Goal: Ask a question: Seek information or help from site administrators or community

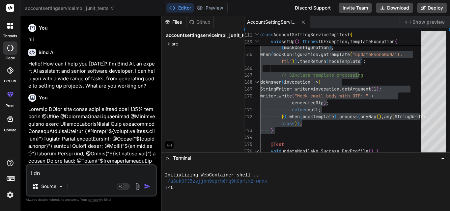
type textarea "i d"
type textarea "x"
type textarea "i do"
type textarea "x"
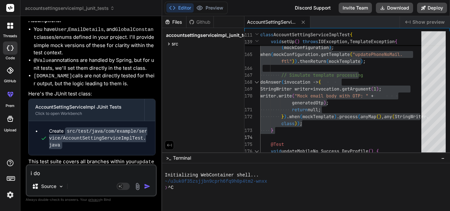
type textarea "i don"
type textarea "x"
type textarea "i dont"
type textarea "x"
type textarea "i dont"
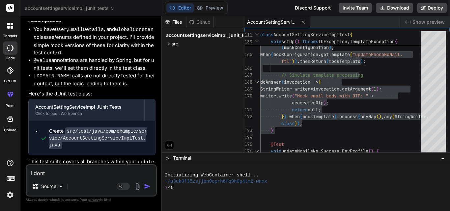
type textarea "x"
type textarea "i dont w"
type textarea "x"
type textarea "i dont wa"
type textarea "x"
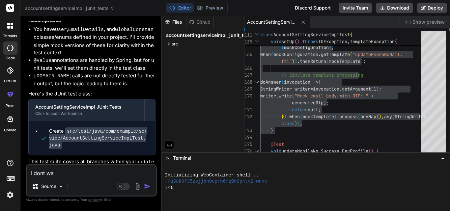
type textarea "i dont wan"
type textarea "x"
type textarea "i dont want"
type textarea "x"
type textarea "i dont want"
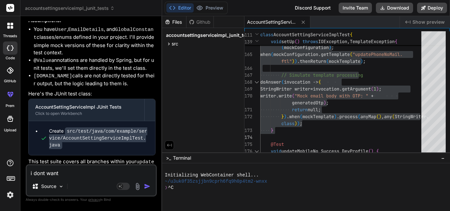
type textarea "x"
type textarea "i dont want t"
type textarea "x"
type textarea "i dont want to"
type textarea "x"
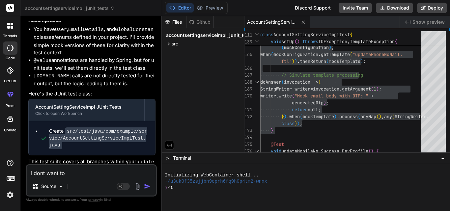
type textarea "i dont want to"
type textarea "x"
type textarea "i dont want to c"
type textarea "x"
type textarea "i dont want to ch"
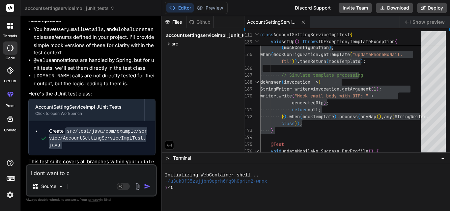
type textarea "x"
type textarea "i dont want to cha"
type textarea "x"
type textarea "i dont want to [PERSON_NAME]"
type textarea "x"
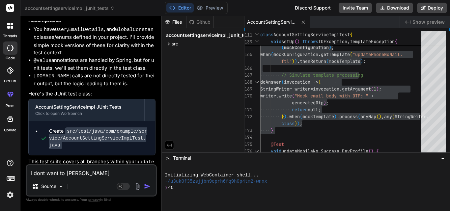
type textarea "i dont want to [PERSON_NAME]"
type textarea "x"
type textarea "i dont want to change"
type textarea "x"
type textarea "i dont want to change"
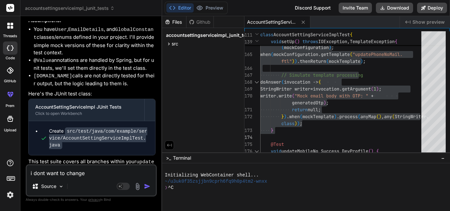
type textarea "x"
type textarea "i dont want to change m"
type textarea "x"
type textarea "i dont want to change my"
type textarea "x"
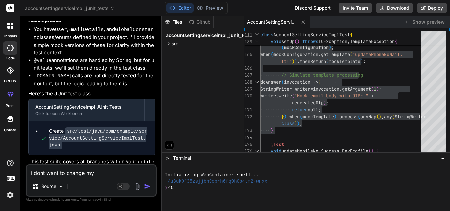
type textarea "i dont want to change my"
type textarea "x"
type textarea "i dont want to change my U"
type textarea "x"
type textarea "i dont want to change my Us"
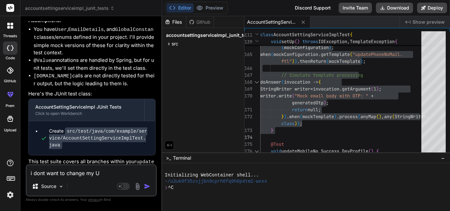
type textarea "x"
type textarea "i dont want to change my Use"
type textarea "x"
type textarea "i dont want to change my User"
type textarea "x"
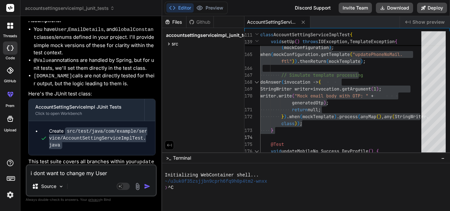
type textarea "i dont want to change my User"
type textarea "x"
type textarea "i dont want to change my User c"
type textarea "x"
type textarea "i dont want to change my User cl"
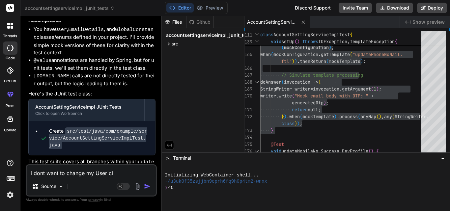
type textarea "x"
type textarea "i dont want to change my User cla"
type textarea "x"
type textarea "i dont want to change my User clas"
type textarea "x"
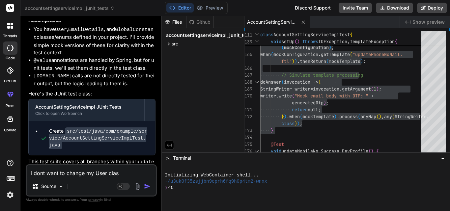
type textarea "i dont want to change my User class"
type textarea "x"
type textarea "i dont want to change my User class"
type textarea "x"
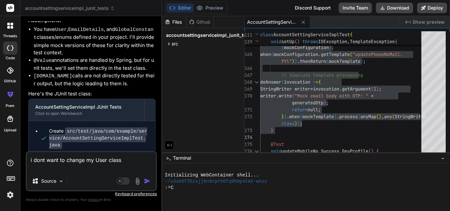
click at [86, 160] on textarea "i dont want to change my User class" at bounding box center [91, 162] width 129 height 20
type textarea "i dont want to change imy User class"
type textarea "x"
type textarea "i dont want to change inmy User class"
type textarea "x"
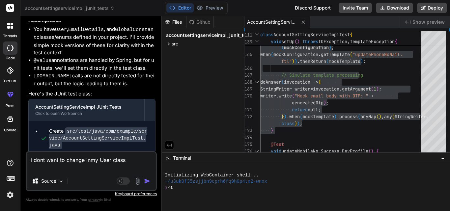
type textarea "i dont want to change in my User class"
type textarea "x"
click at [134, 160] on textarea "i dont want to change in my User class" at bounding box center [91, 162] width 129 height 20
type textarea "i dont want to change in my User class,"
type textarea "x"
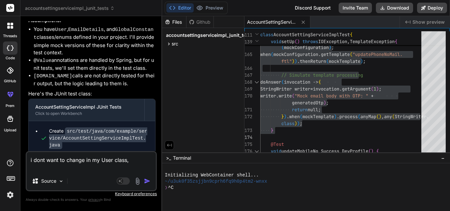
type textarea "i dont want to change in my User class,"
type textarea "x"
type textarea "i dont want to change in my User class, s"
type textarea "x"
type textarea "i dont want to change in my User class, so"
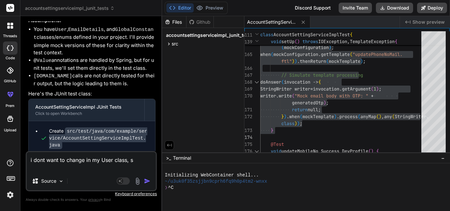
type textarea "x"
type textarea "i dont want to change in my User class, so"
type textarea "x"
type textarea "i dont want to change in my User class, so c"
type textarea "x"
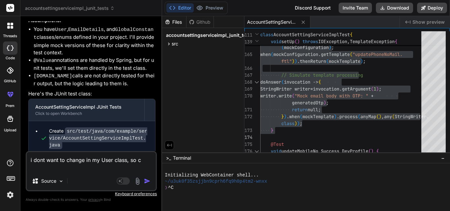
type textarea "i dont want to change in my User class, so ca"
type textarea "x"
type textarea "i dont want to change in my User class, so can"
type textarea "x"
type textarea "i dont want to change in my User class, so cant"
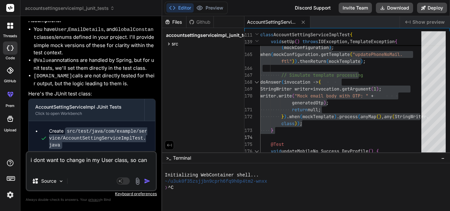
type textarea "x"
type textarea "i dont want to change in my User class, so cant"
type textarea "x"
type textarea "i dont want to change in my User class, so cant c"
type textarea "x"
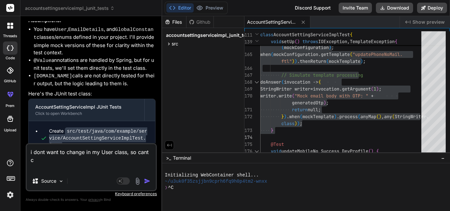
type textarea "i dont want to change in my User class, so cant cr"
type textarea "x"
type textarea "i dont want to change in my User class, so cant cre"
type textarea "x"
type textarea "i dont want to change in my User class, so cant crea"
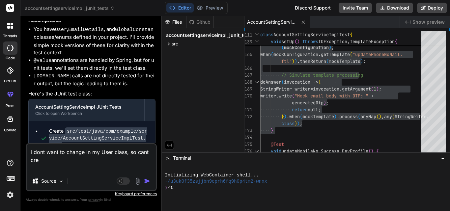
type textarea "x"
type textarea "i dont want to change in my User class, so cant creat"
type textarea "x"
type textarea "i dont want to change in my User class, so cant create"
type textarea "x"
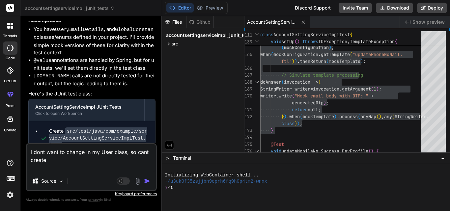
type textarea "i dont want to change in my User class, so cant create"
type textarea "x"
type textarea "i dont want to change in my User class, so cant create c"
type textarea "x"
type textarea "i dont want to change in my User class, so cant create co"
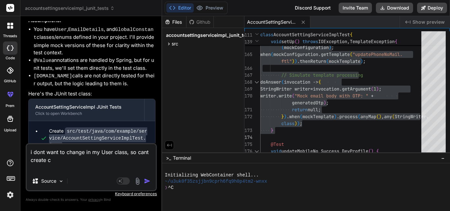
type textarea "x"
type textarea "i dont want to change in my User class, so cant create con"
type textarea "x"
type textarea "i dont want to change in my User class, so cant create cont"
type textarea "x"
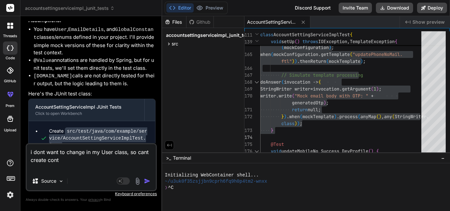
type textarea "i dont want to change in my User class, so cant create contr"
type textarea "x"
type textarea "i dont want to change in my User class, so cant create contru"
type textarea "x"
type textarea "i dont want to change in my User class, so cant create contruc"
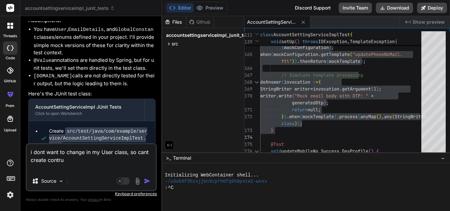
type textarea "x"
type textarea "i dont want to change in my User class, so cant create contruct"
type textarea "x"
type textarea "i dont want to change in my User class, so cant create contructo"
type textarea "x"
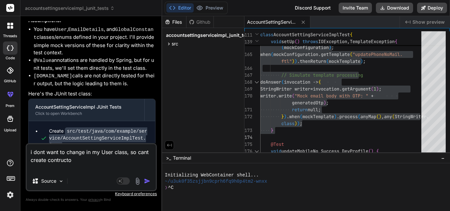
type textarea "i dont want to change in my User class, so cant create contructor"
type textarea "x"
type textarea "i dont want to change in my User class, so cant create contructor"
type textarea "x"
type textarea "i dont want to change in my User class, so cant create contructor i"
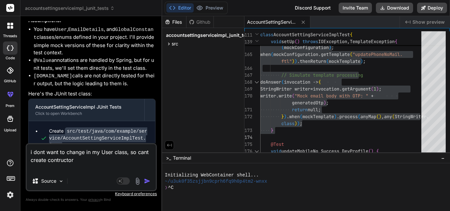
type textarea "x"
type textarea "i dont want to change in my User class, so cant create contructor in"
type textarea "x"
type textarea "i dont want to change in my User class, so cant create contructor in"
type textarea "x"
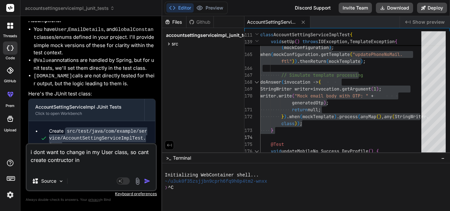
type textarea "i dont want to change in my User class, so cant create contructor in i"
type textarea "x"
type textarea "i dont want to change in my User class, so cant create contructor in it"
type textarea "x"
type textarea "i dont want to change in my User class, so cant create contructor in it"
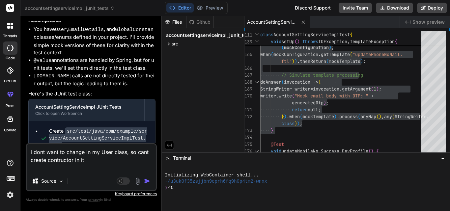
type textarea "x"
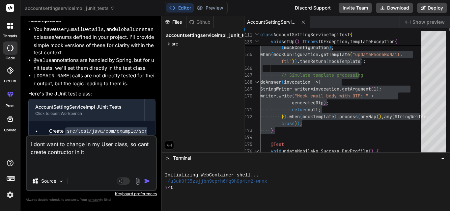
type textarea "i dont want to change in my User class, so cant create contructor in it u"
type textarea "x"
type textarea "i dont want to change in my User class, so cant create contructor in it up"
type textarea "x"
type textarea "i dont want to change in my User class, so cant create contructor in it upd"
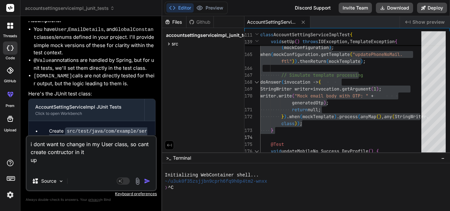
type textarea "x"
type textarea "i dont want to change in my User class, so cant create contructor in it upda"
type textarea "x"
type textarea "i dont want to change in my User class, so cant create contructor in it updat"
type textarea "x"
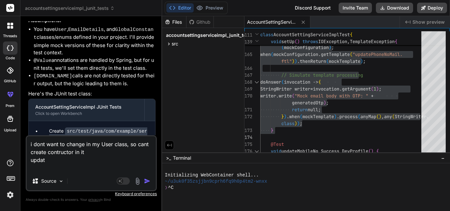
type textarea "i dont want to change in my User class, so cant create contructor in it update"
type textarea "x"
type textarea "i dont want to change in my User class, so cant create contructor in it update"
type textarea "x"
type textarea "i dont want to change in my User class, so cant create contructor in it update c"
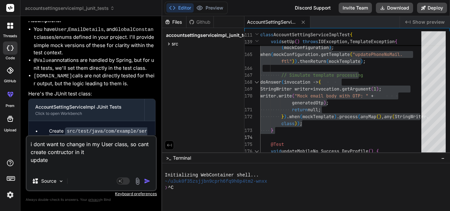
type textarea "x"
type textarea "i dont want to change in my User class, so cant create contructor in it update …"
type textarea "x"
type textarea "i dont want to change in my User class, so cant create contructor in it update …"
type textarea "x"
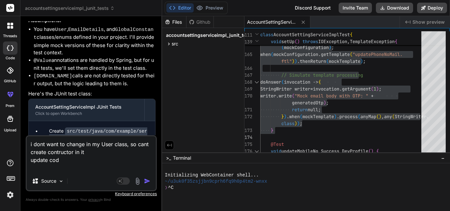
type textarea "i dont want to change in my User class, so cant create contructor in it update …"
type textarea "x"
type textarea "i dont want to change in my User class, so cant create contructor in it update …"
type textarea "x"
type textarea "i dont want to change in my User class, so cant create contructor in it update …"
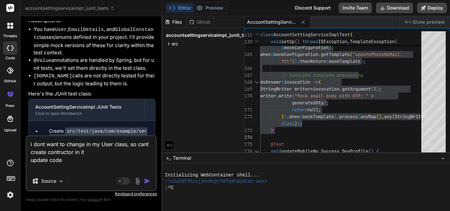
type textarea "x"
type textarea "i dont want to change in my User class, so cant create contructor in it update …"
type textarea "x"
type textarea "i dont want to change in my User class, so cant create contructor in it update …"
type textarea "x"
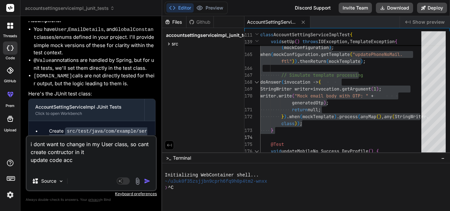
type textarea "i dont want to change in my User class, so cant create contructor in it update …"
type textarea "x"
type textarea "i dont want to change in my User class, so cant create contructor in it update …"
type textarea "x"
type textarea "i dont want to change in my User class, so cant create contructor in it update …"
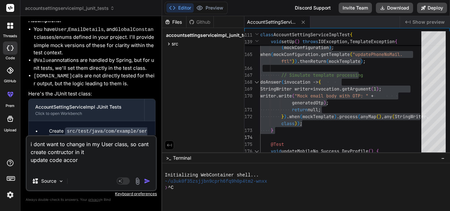
type textarea "x"
type textarea "i dont want to change in my User class, so cant create contructor in it update …"
type textarea "x"
type textarea "i dont want to change in my User class, so cant create contructor in it update …"
type textarea "x"
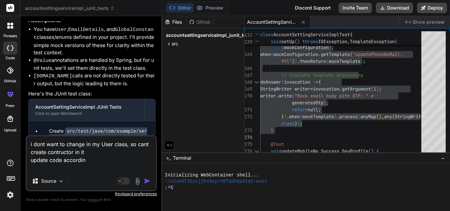
type textarea "i dont want to change in my User class, so cant create contructor in it update …"
type textarea "x"
type textarea "i dont want to change in my User class, so cant create contructor in it update …"
type textarea "x"
type textarea "i dont want to change in my User class, so cant create contructor in it update …"
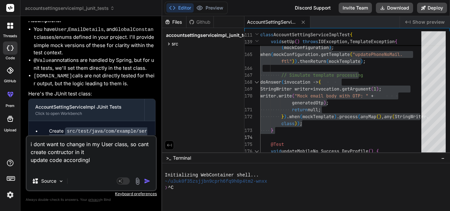
type textarea "x"
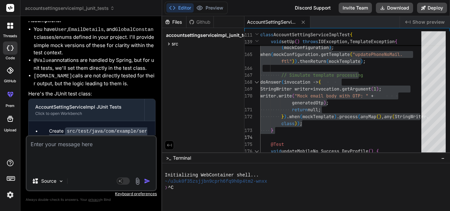
type textarea "x"
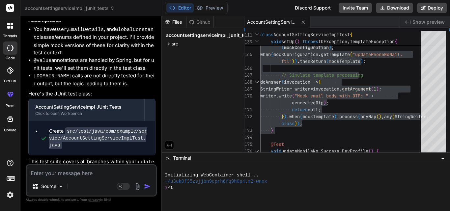
scroll to position [737, 0]
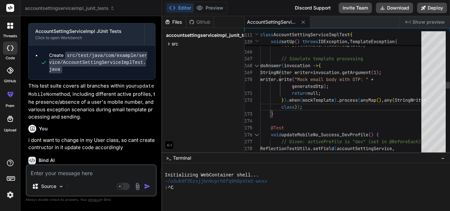
type textarea "when(freeMarkerConfigurer.getConfiguration()).thenReturn(mockConfiguration); wh…"
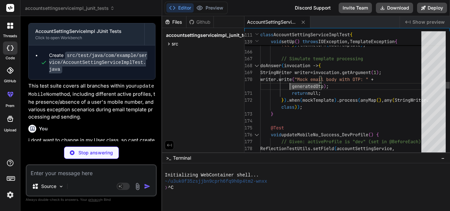
type textarea "x"
type textarea "return null; }).when(mockTemplate).process(anyMap(), any(StringWriter.class)); …"
type textarea "x"
type textarea "when(freeMarkerConfigurer.getConfiguration()).thenReturn(mockConfiguration); wh…"
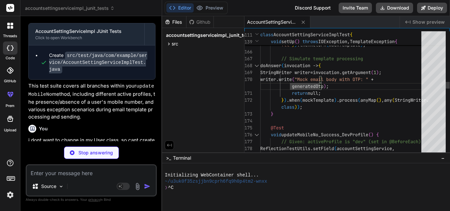
type textarea "x"
type textarea "return null; }).when(mockTemplate).process(anyMap(), any(StringWriter.class)); …"
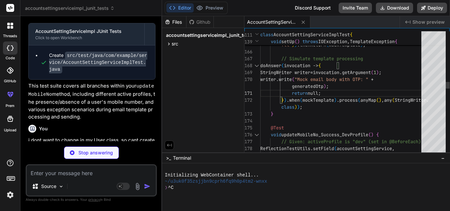
type textarea "x"
type textarea "when(freeMarkerConfigurer.getConfiguration()).thenReturn(mockConfiguration); wh…"
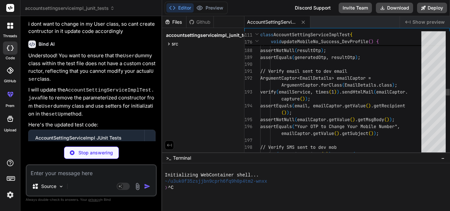
scroll to position [830, 0]
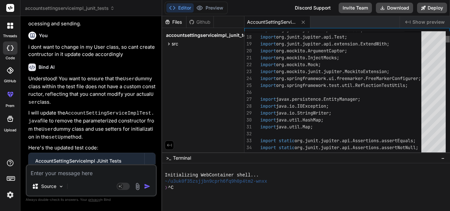
click at [446, 36] on div at bounding box center [448, 39] width 4 height 7
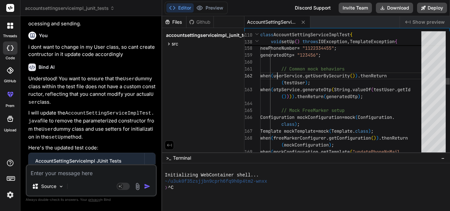
drag, startPoint x: 280, startPoint y: 75, endPoint x: 276, endPoint y: 75, distance: 4.0
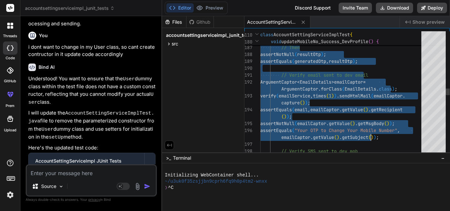
drag, startPoint x: 268, startPoint y: 79, endPoint x: 403, endPoint y: 135, distance: 146.1
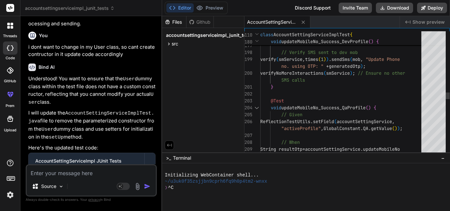
click at [281, 84] on div "assertEquals ( "Your OTP to Change Your Mobile Number" , emailCaptor . getValue…" at bounding box center [342, 35] width 165 height 3072
click at [283, 86] on div "assertEquals ( "Your OTP to Change Your Mobile Number" , emailCaptor . getValue…" at bounding box center [342, 35] width 165 height 3072
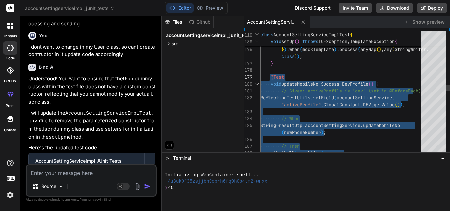
drag, startPoint x: 277, startPoint y: 88, endPoint x: 271, endPoint y: 73, distance: 16.2
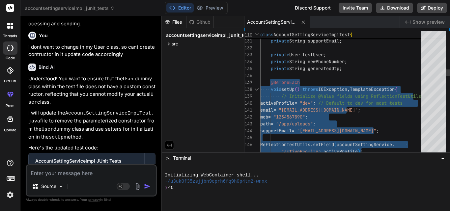
drag, startPoint x: 278, startPoint y: 62, endPoint x: 270, endPoint y: 81, distance: 21.0
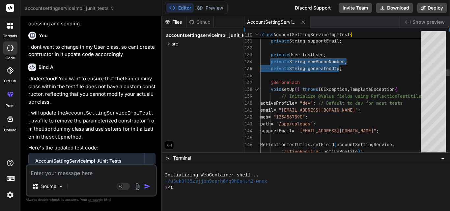
drag, startPoint x: 270, startPoint y: 55, endPoint x: 352, endPoint y: 67, distance: 82.5
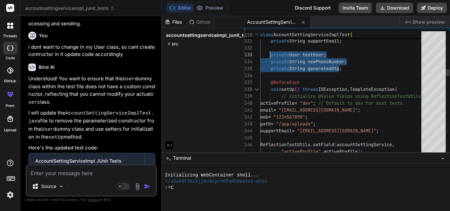
drag, startPoint x: 347, startPoint y: 67, endPoint x: 269, endPoint y: 52, distance: 79.2
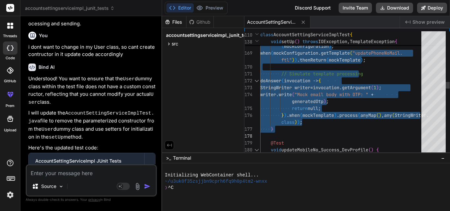
drag, startPoint x: 271, startPoint y: 98, endPoint x: 345, endPoint y: 131, distance: 81.1
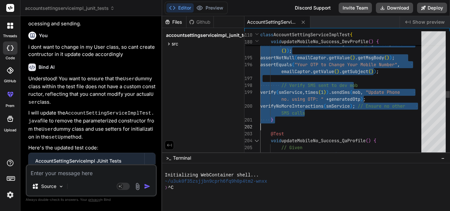
drag, startPoint x: 269, startPoint y: 93, endPoint x: 333, endPoint y: 125, distance: 72.1
